Goal: Information Seeking & Learning: Learn about a topic

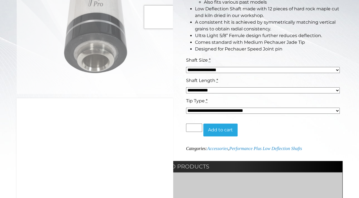
scroll to position [154, 0]
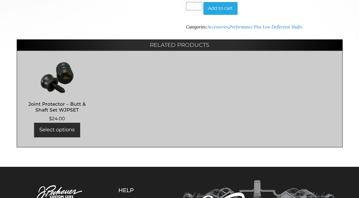
scroll to position [270, 0]
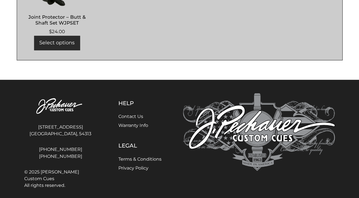
scroll to position [393, 0]
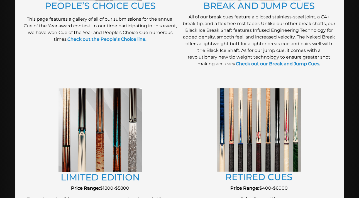
scroll to position [541, 0]
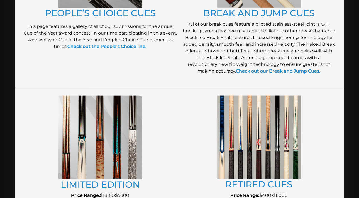
drag, startPoint x: 267, startPoint y: 97, endPoint x: 260, endPoint y: 118, distance: 21.3
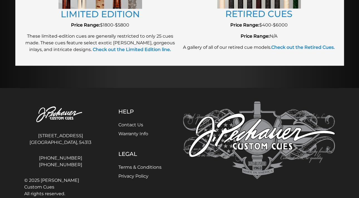
scroll to position [735, 0]
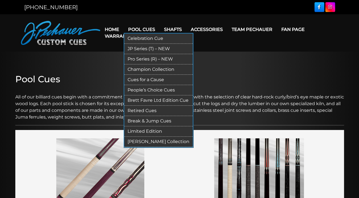
click at [138, 28] on link "Pool Cues" at bounding box center [142, 29] width 36 height 14
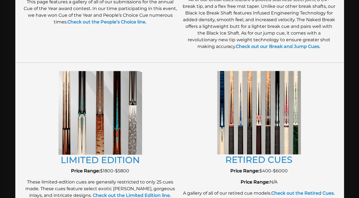
scroll to position [560, 0]
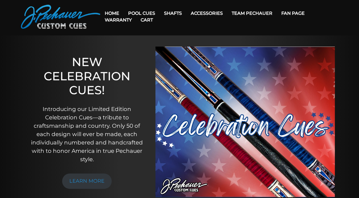
scroll to position [6, 0]
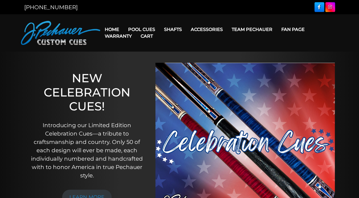
click at [112, 30] on link "Warranty" at bounding box center [118, 36] width 36 height 14
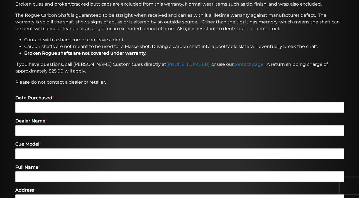
scroll to position [131, 0]
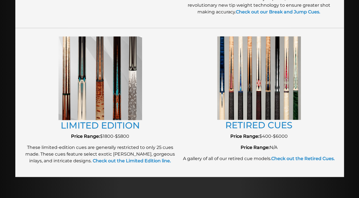
scroll to position [614, 0]
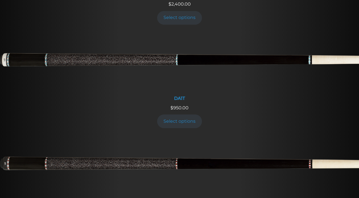
scroll to position [504, 0]
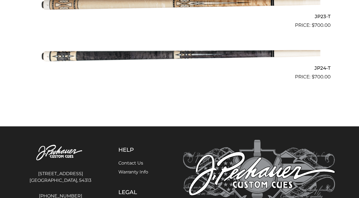
scroll to position [1384, 0]
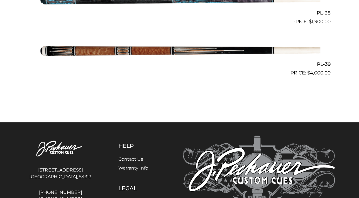
scroll to position [1661, 0]
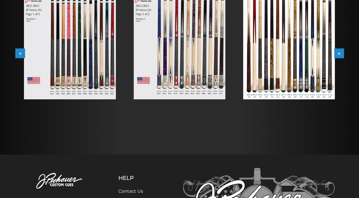
scroll to position [134, 0]
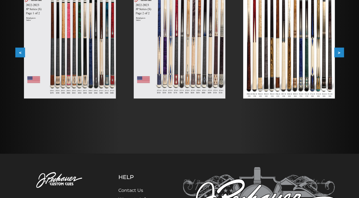
click at [338, 55] on button ">" at bounding box center [339, 53] width 10 height 10
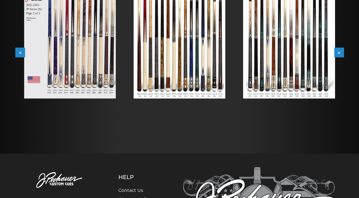
click at [337, 52] on button ">" at bounding box center [339, 53] width 10 height 10
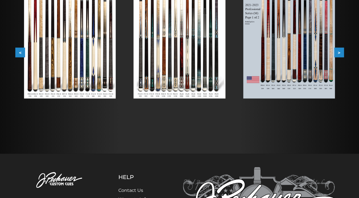
click at [341, 53] on button ">" at bounding box center [339, 53] width 10 height 10
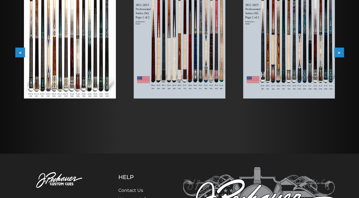
click at [341, 53] on button ">" at bounding box center [339, 53] width 10 height 10
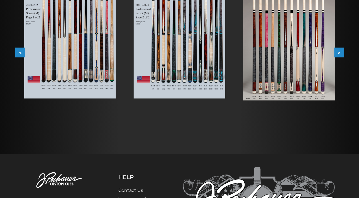
click at [341, 53] on button ">" at bounding box center [339, 53] width 10 height 10
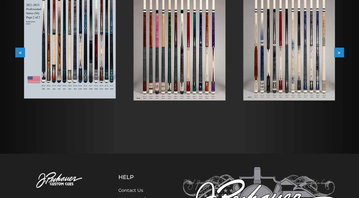
click at [341, 53] on button ">" at bounding box center [339, 53] width 10 height 10
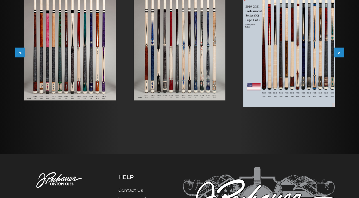
click at [341, 53] on button ">" at bounding box center [339, 53] width 10 height 10
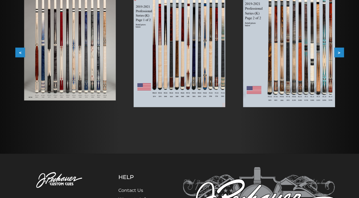
click at [341, 53] on button ">" at bounding box center [339, 53] width 10 height 10
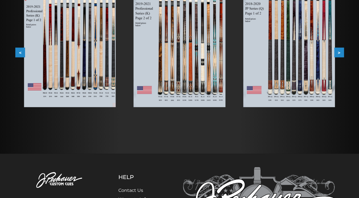
click at [341, 53] on button ">" at bounding box center [339, 53] width 10 height 10
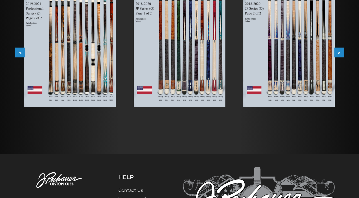
click at [339, 50] on button ">" at bounding box center [339, 53] width 10 height 10
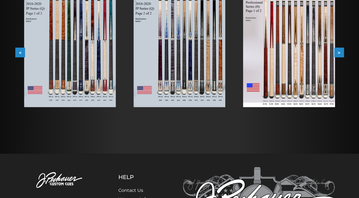
click at [186, 96] on img at bounding box center [180, 45] width 92 height 124
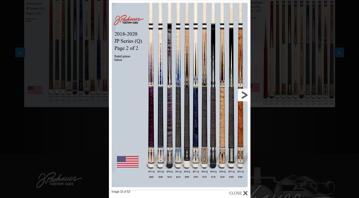
click at [244, 94] on link at bounding box center [219, 95] width 64 height 190
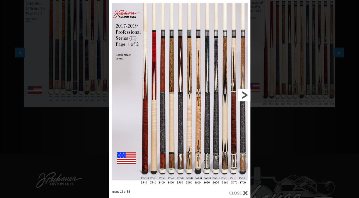
click at [244, 94] on link at bounding box center [219, 95] width 64 height 190
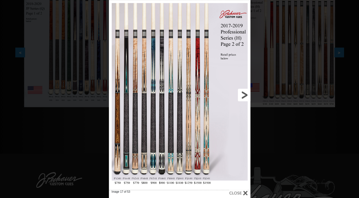
click at [244, 94] on link at bounding box center [219, 95] width 64 height 190
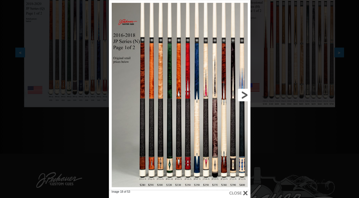
click at [244, 94] on link at bounding box center [219, 95] width 64 height 190
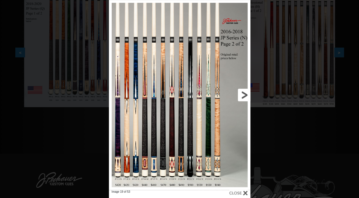
click at [242, 95] on link at bounding box center [219, 95] width 64 height 190
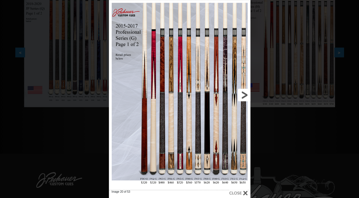
click at [242, 95] on link at bounding box center [219, 95] width 64 height 190
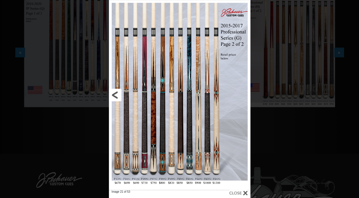
click at [117, 95] on link at bounding box center [141, 95] width 64 height 190
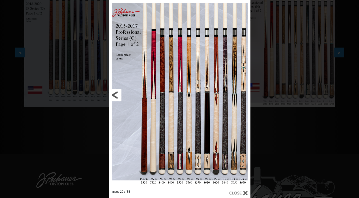
click at [117, 95] on link at bounding box center [141, 95] width 64 height 190
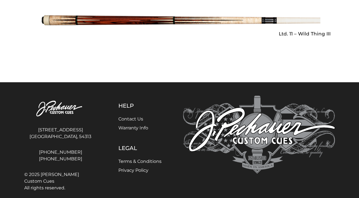
scroll to position [965, 0]
